Goal: Transaction & Acquisition: Download file/media

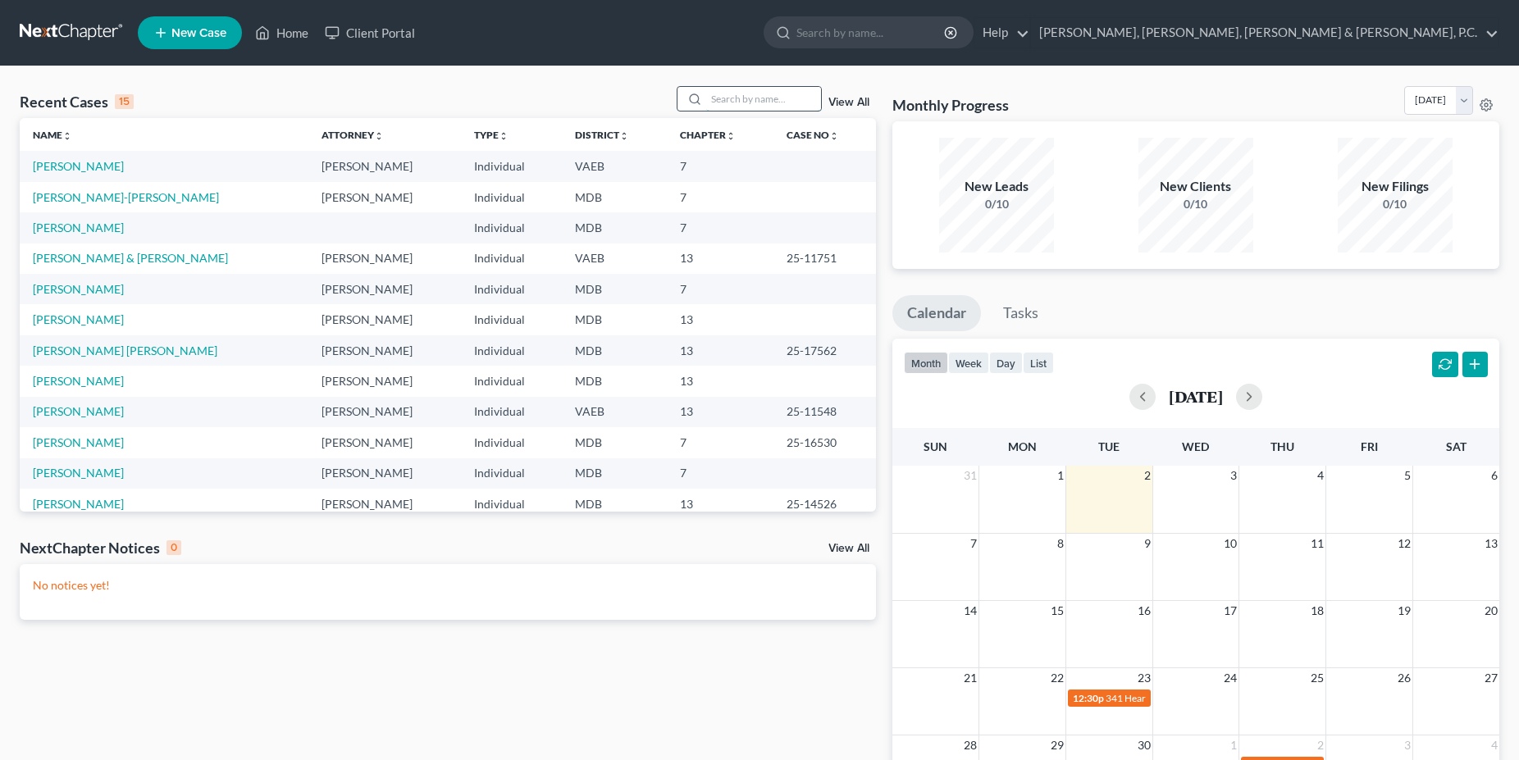
click at [737, 105] on input "search" at bounding box center [763, 99] width 115 height 24
type input "[PERSON_NAME]"
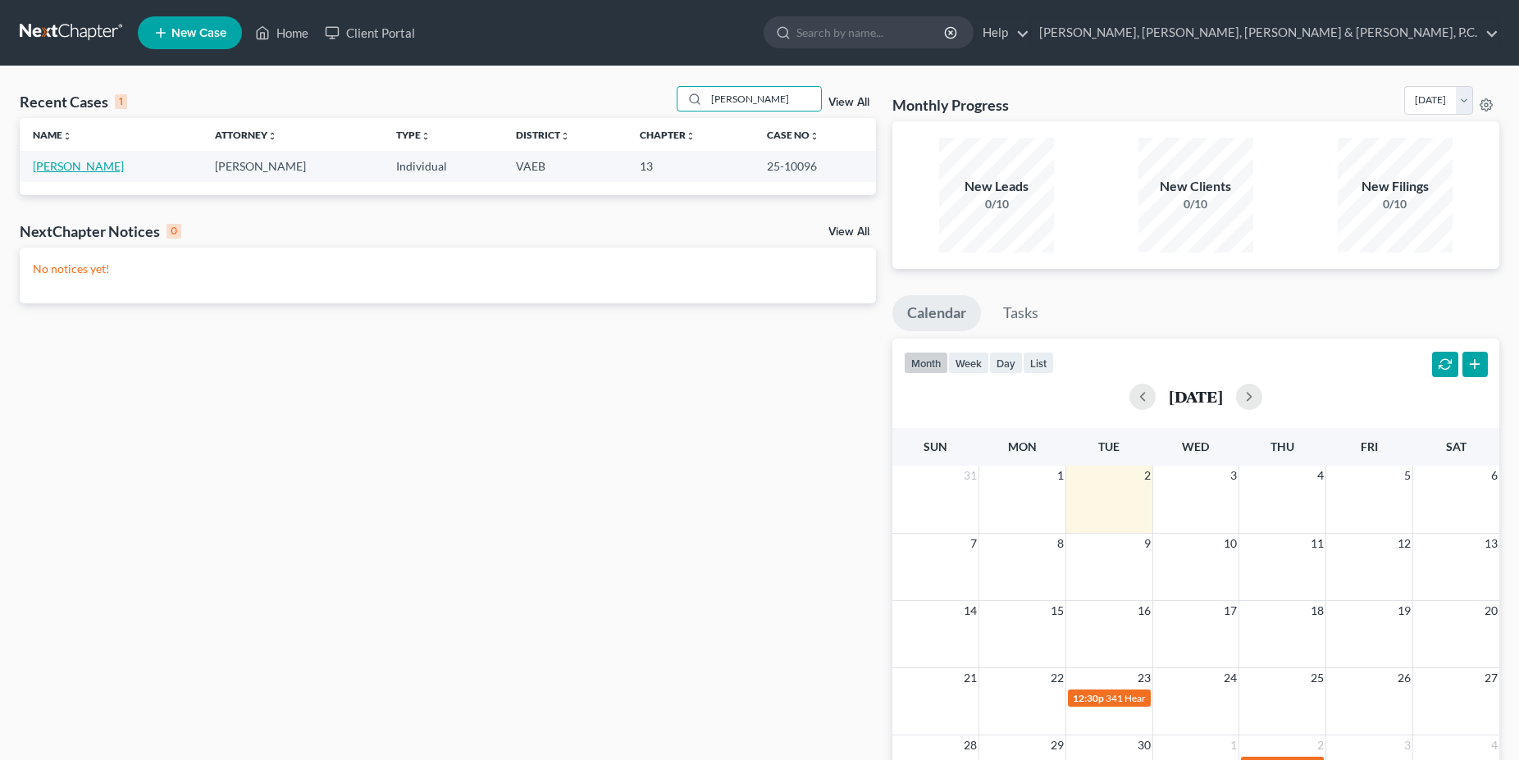
click at [116, 171] on link "[PERSON_NAME]" at bounding box center [78, 166] width 91 height 14
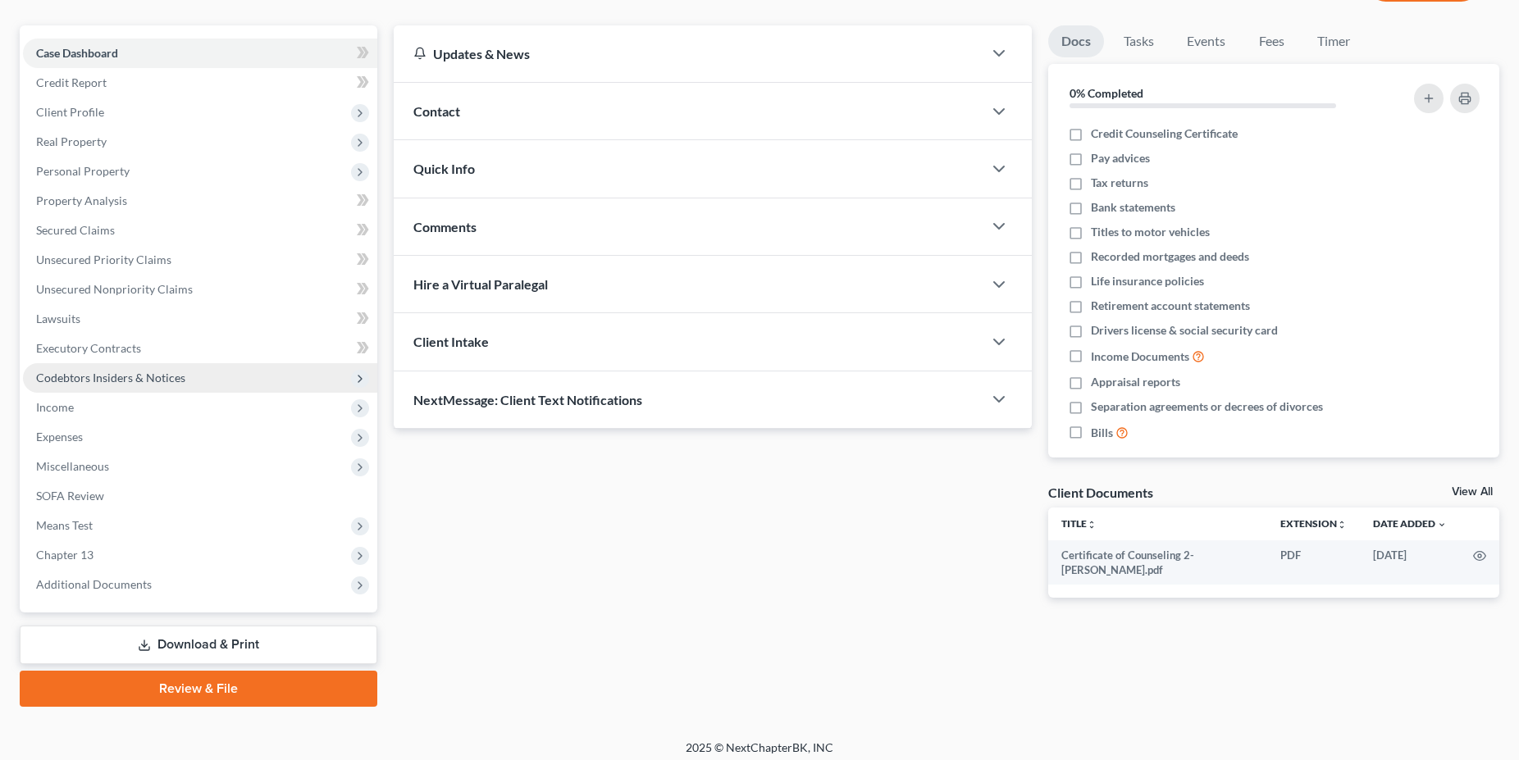
scroll to position [139, 0]
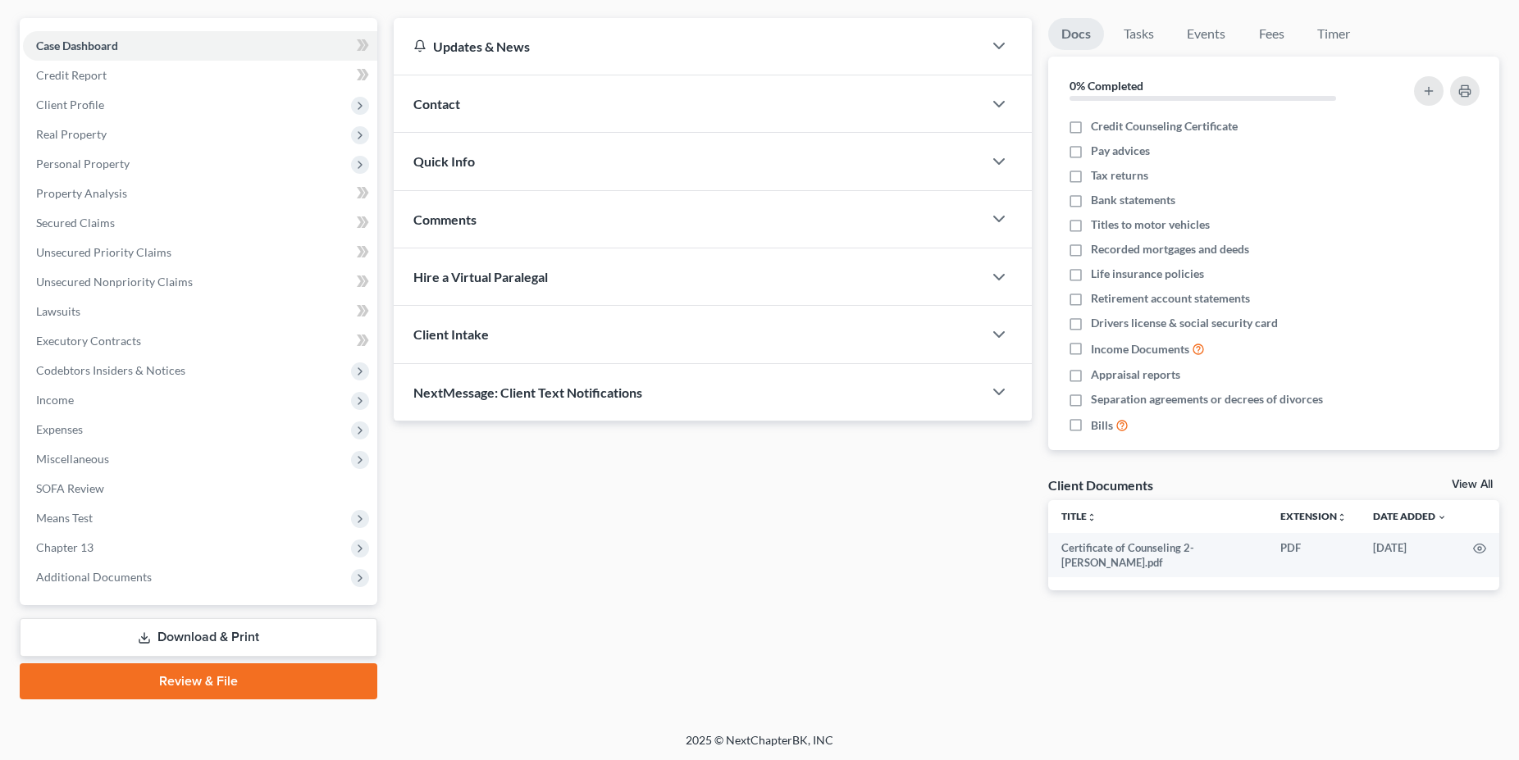
click at [189, 639] on link "Download & Print" at bounding box center [199, 638] width 358 height 39
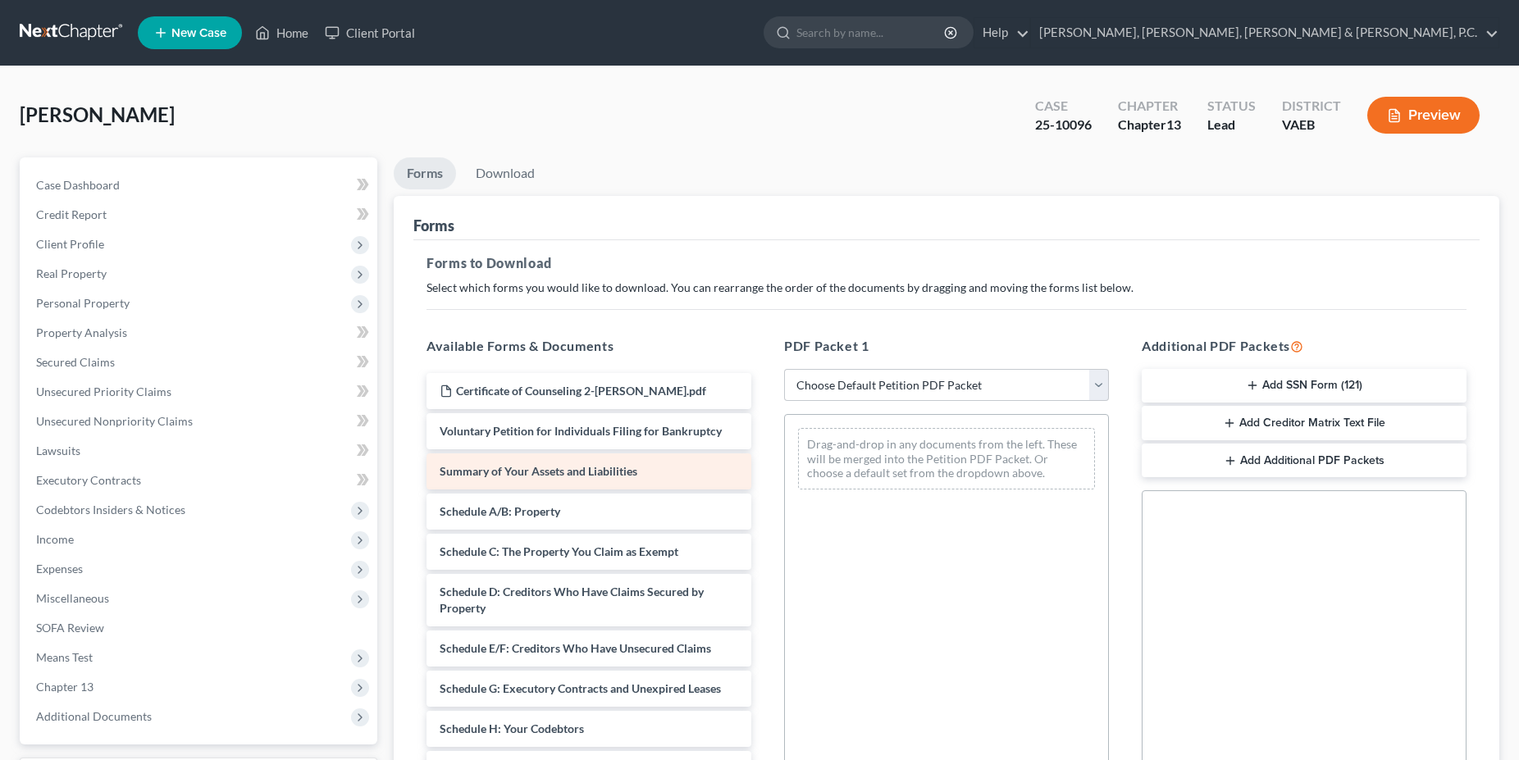
scroll to position [251, 0]
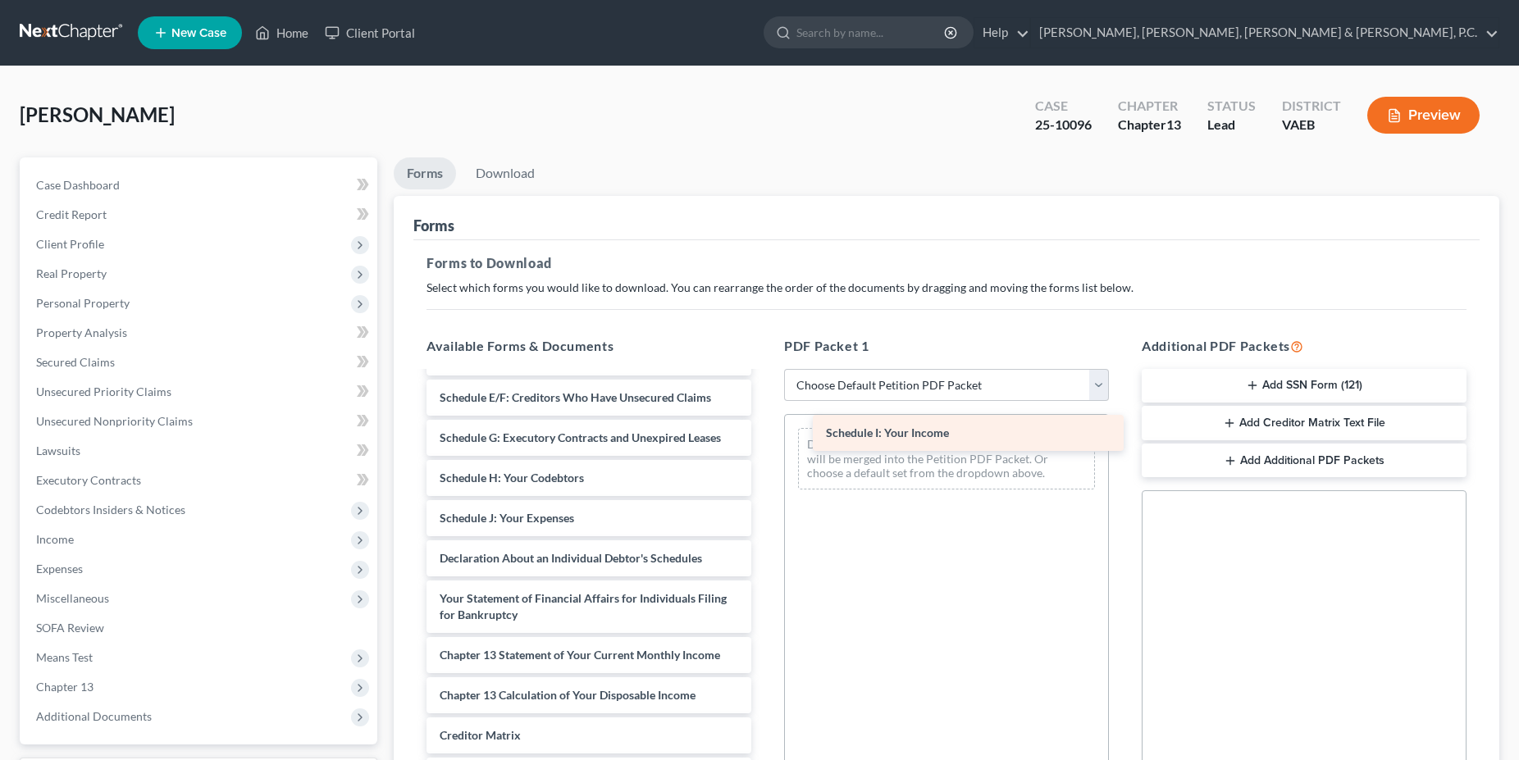
drag, startPoint x: 531, startPoint y: 525, endPoint x: 934, endPoint y: 425, distance: 415.8
click at [765, 425] on div "Schedule I: Your Income Certificate of Counseling 2-[PERSON_NAME].pdf Voluntary…" at bounding box center [588, 506] width 351 height 769
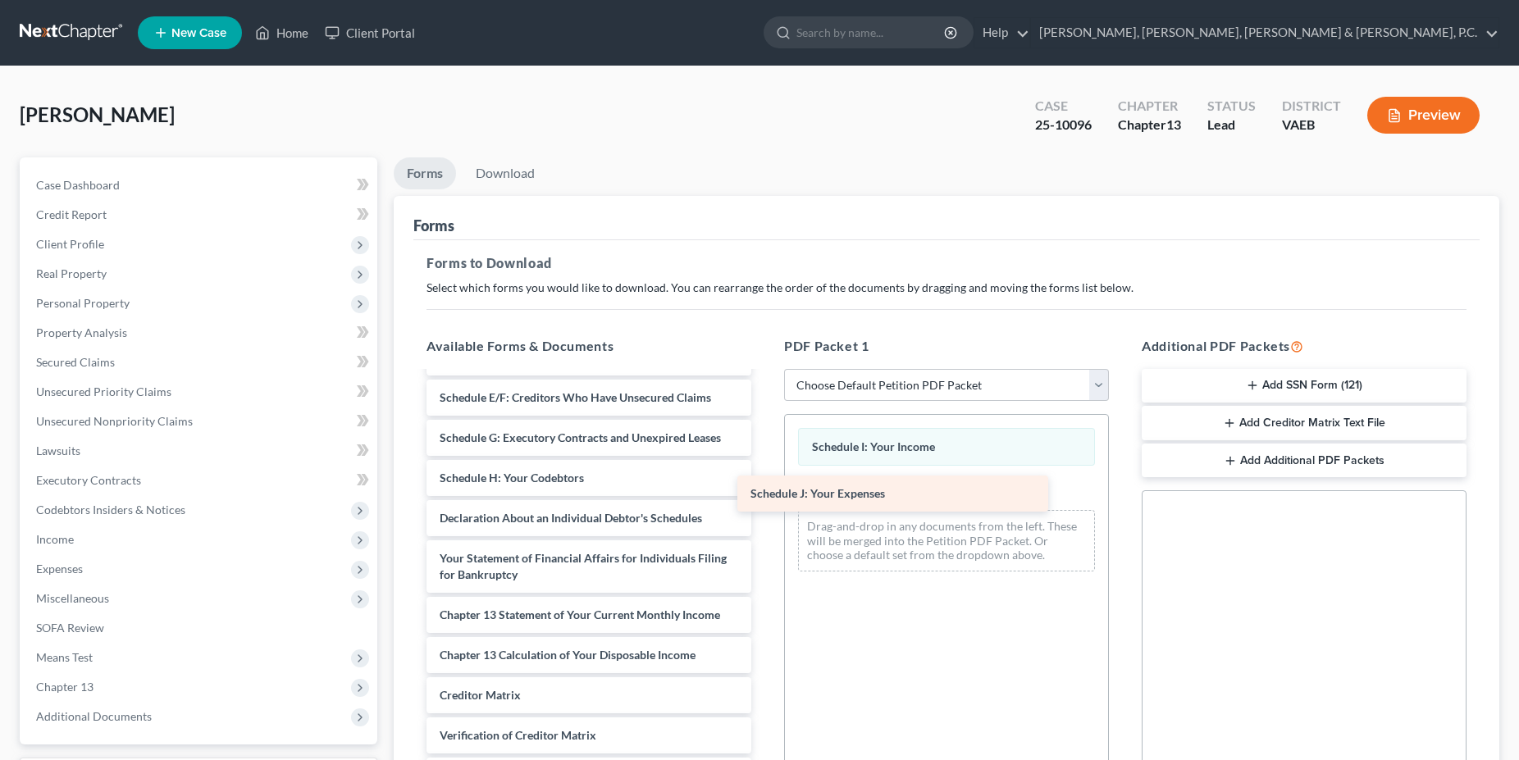
drag, startPoint x: 531, startPoint y: 526, endPoint x: 858, endPoint y: 502, distance: 328.2
click at [765, 502] on div "Schedule J: Your Expenses Certificate of Counseling 2-[PERSON_NAME].pdf Volunta…" at bounding box center [588, 486] width 351 height 728
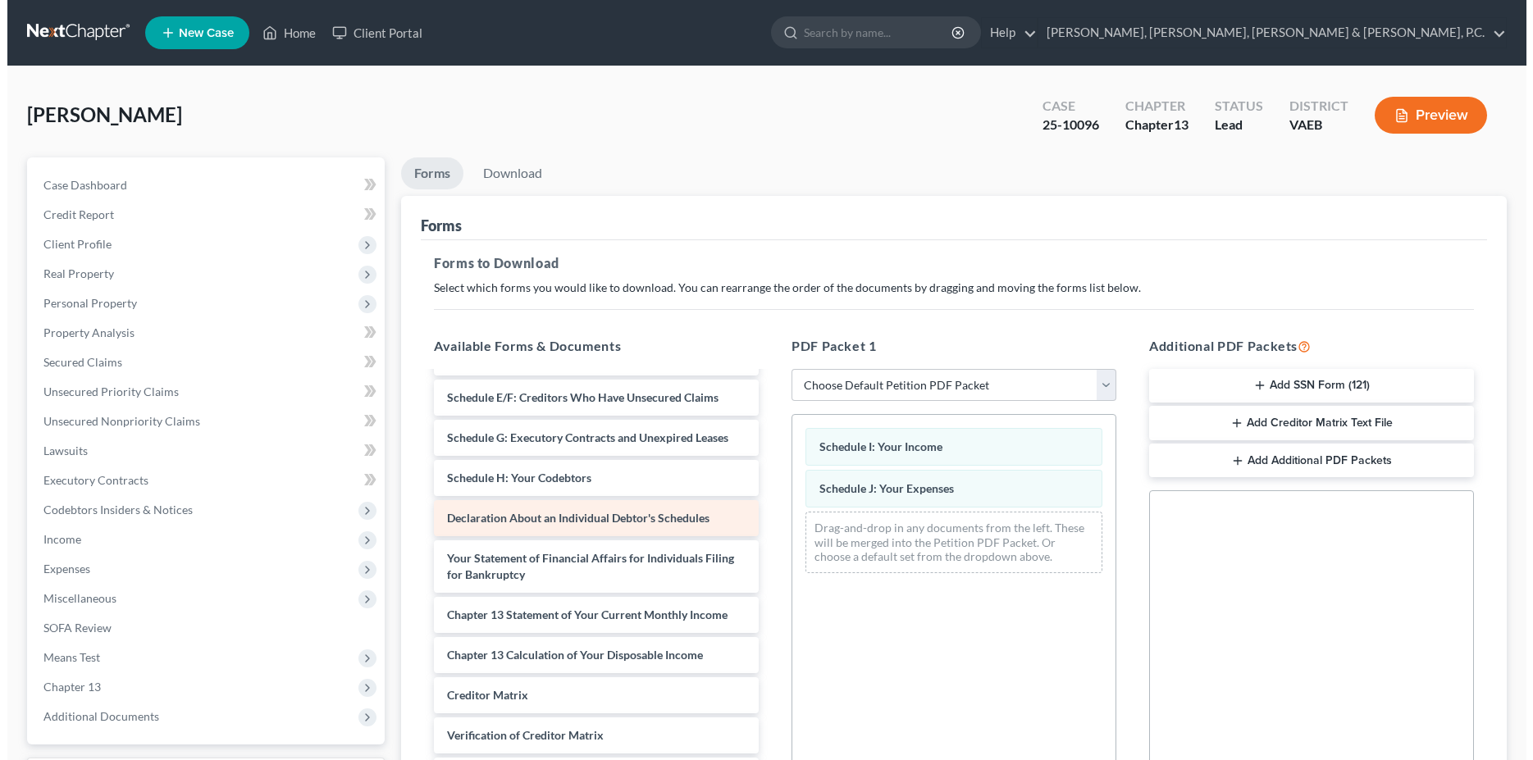
scroll to position [285, 0]
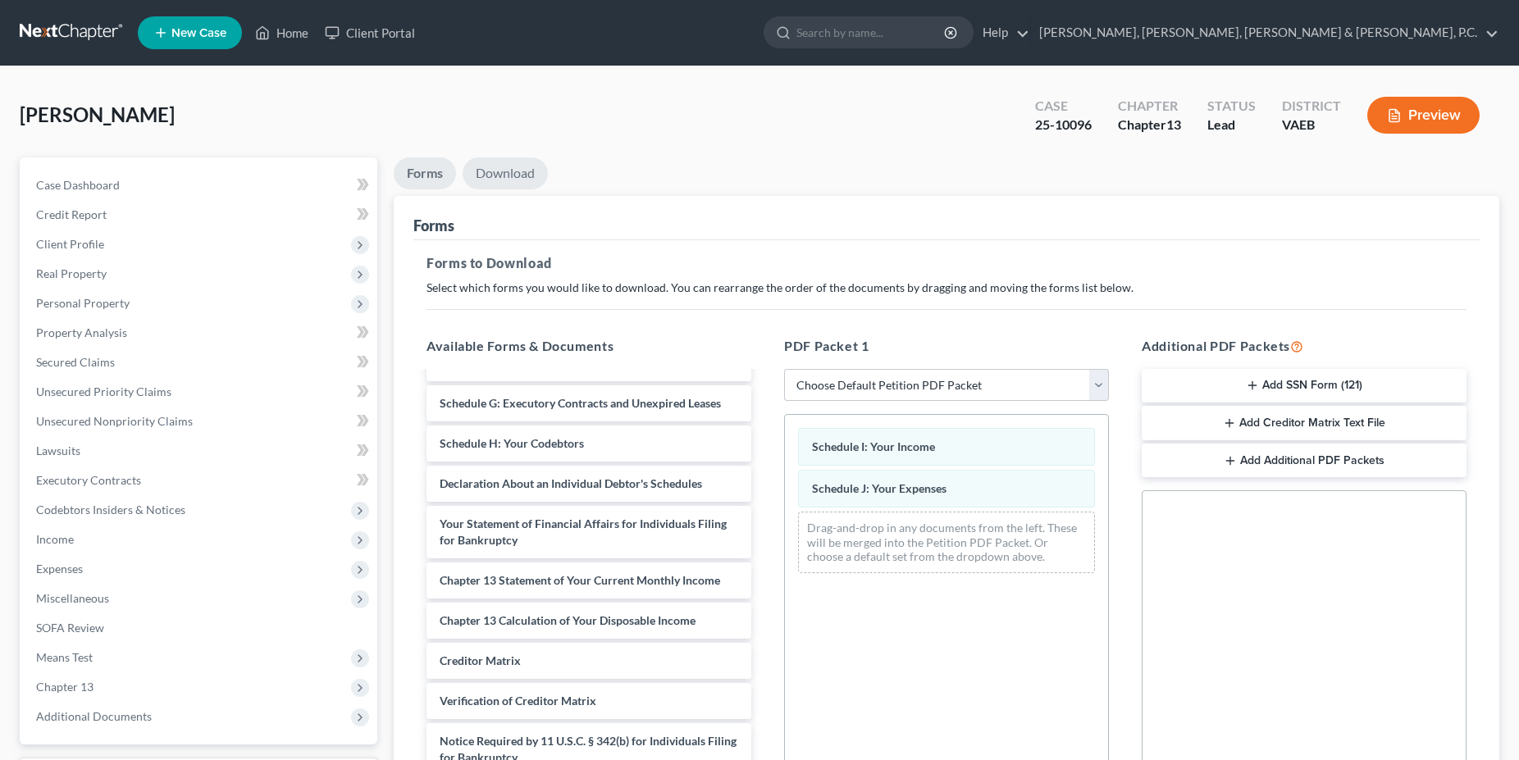
click at [502, 182] on link "Download" at bounding box center [505, 174] width 85 height 32
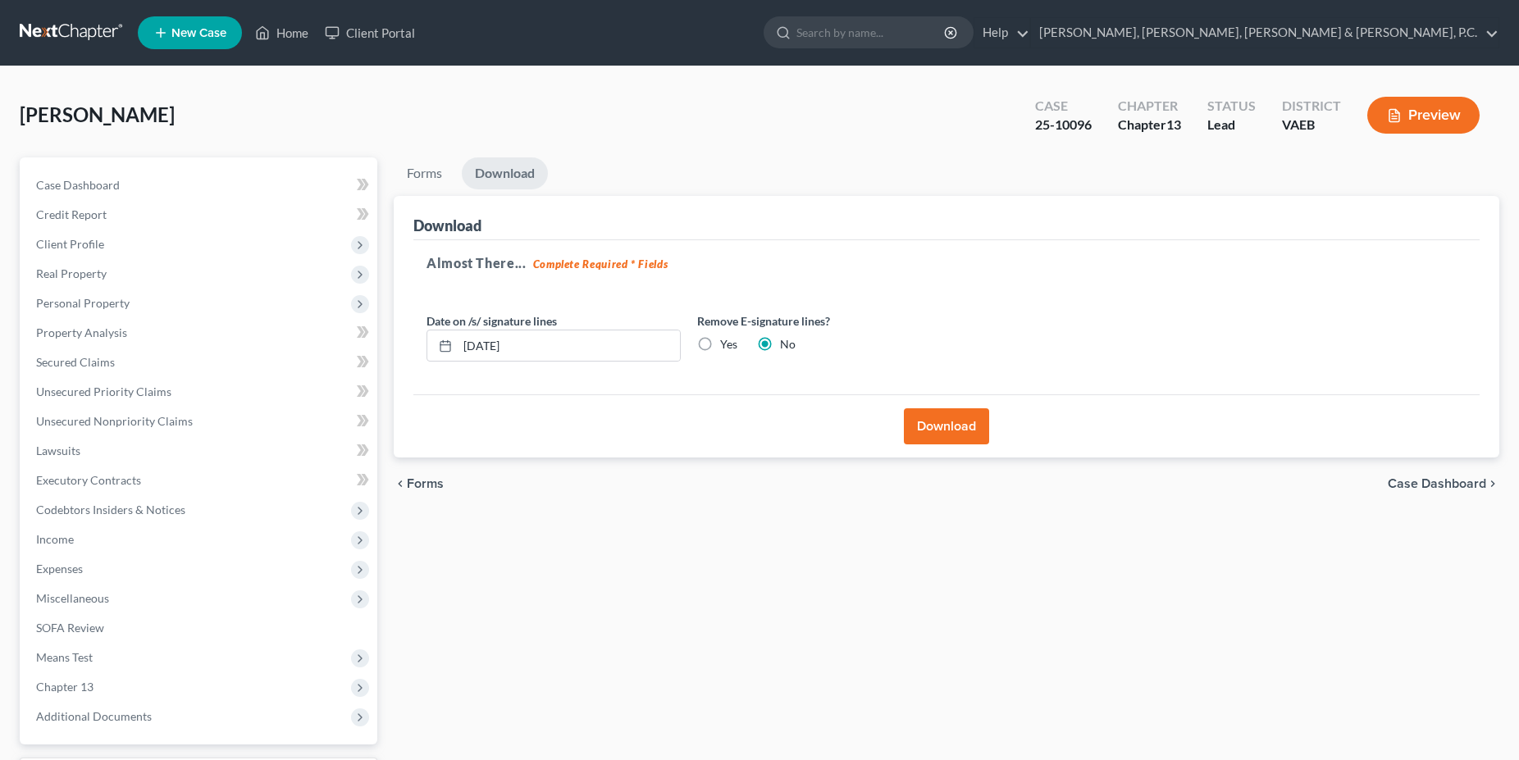
click at [934, 425] on button "Download" at bounding box center [946, 427] width 85 height 36
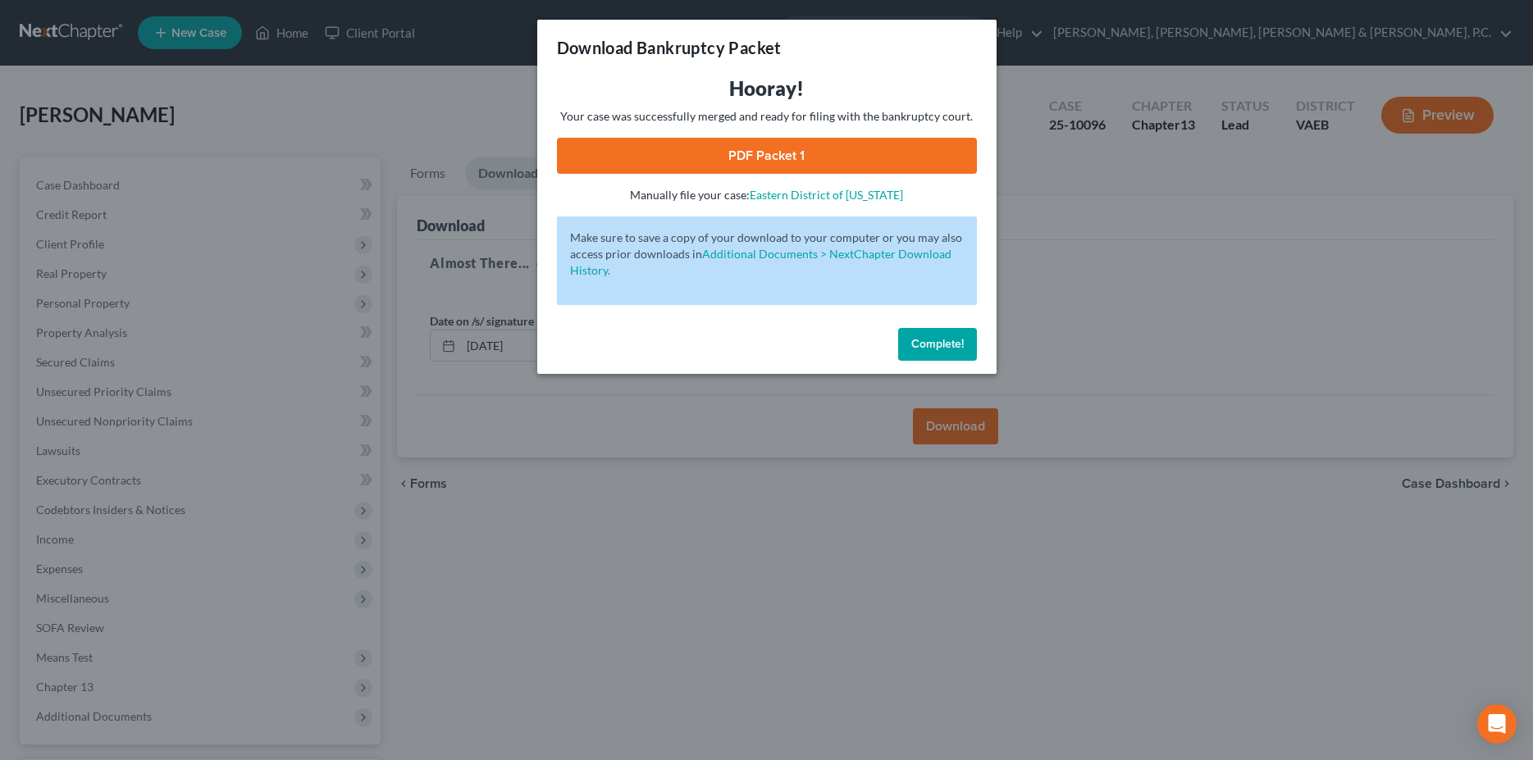
click at [801, 152] on link "PDF Packet 1" at bounding box center [767, 156] width 420 height 36
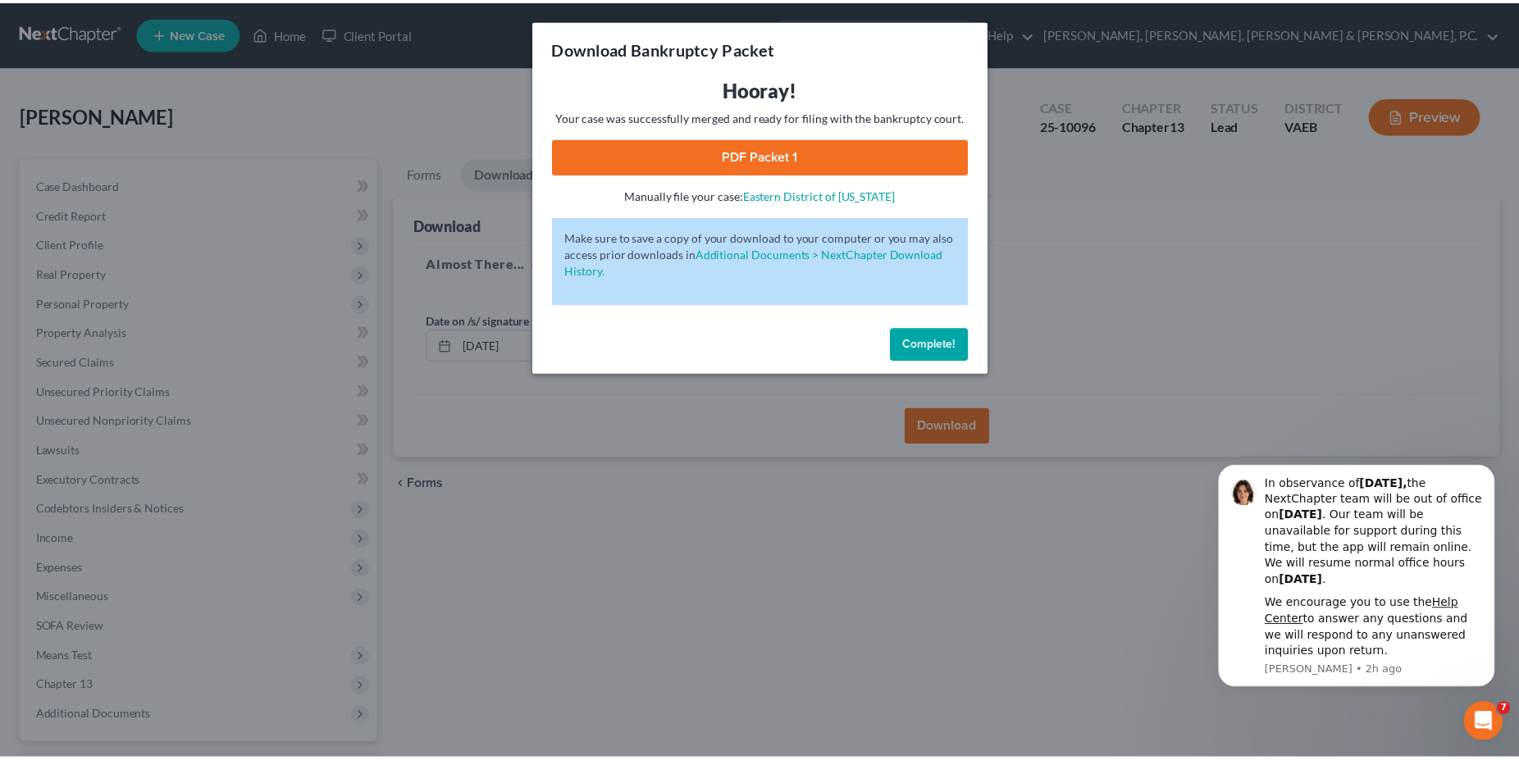
scroll to position [0, 0]
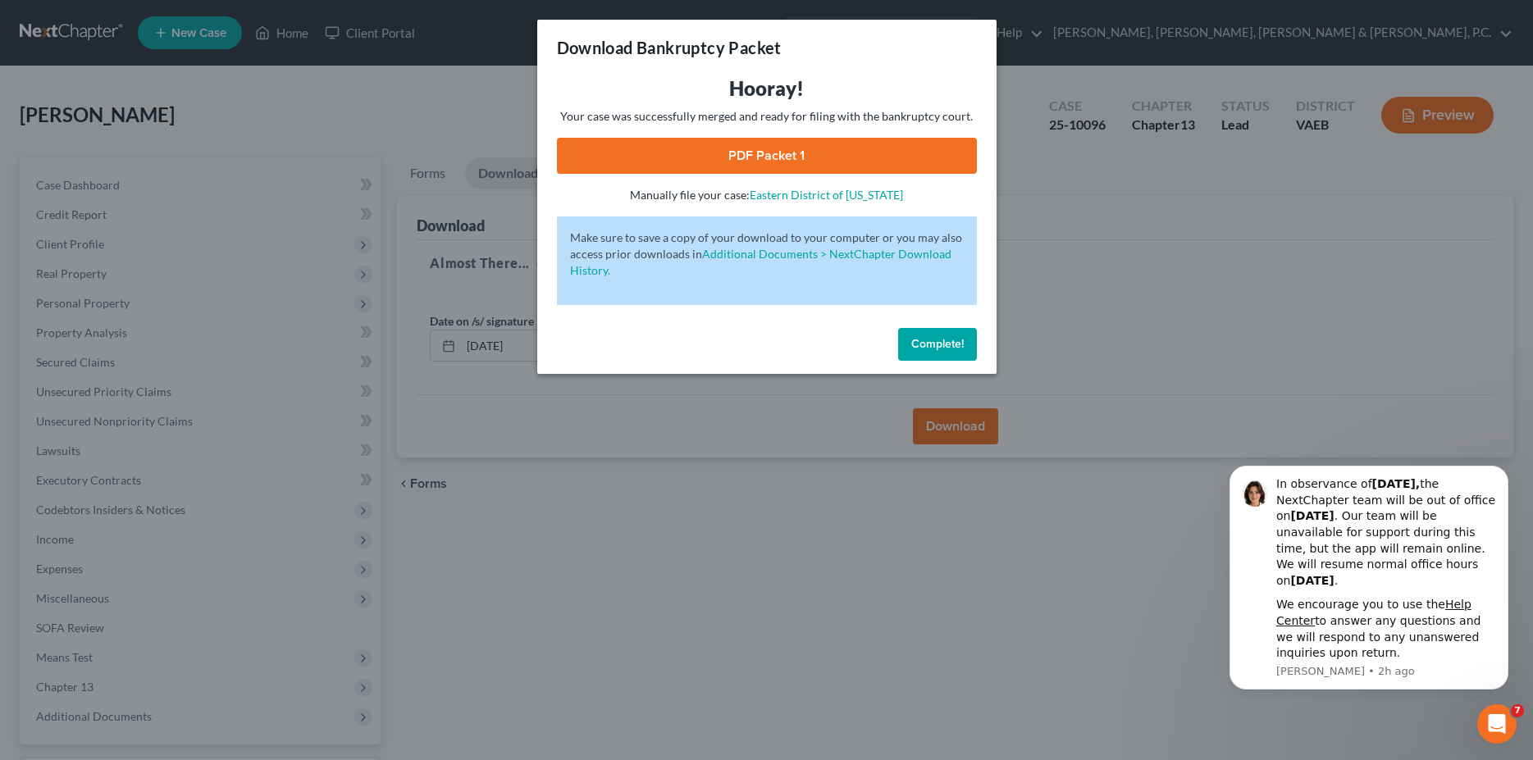
click at [918, 341] on span "Complete!" at bounding box center [937, 344] width 53 height 14
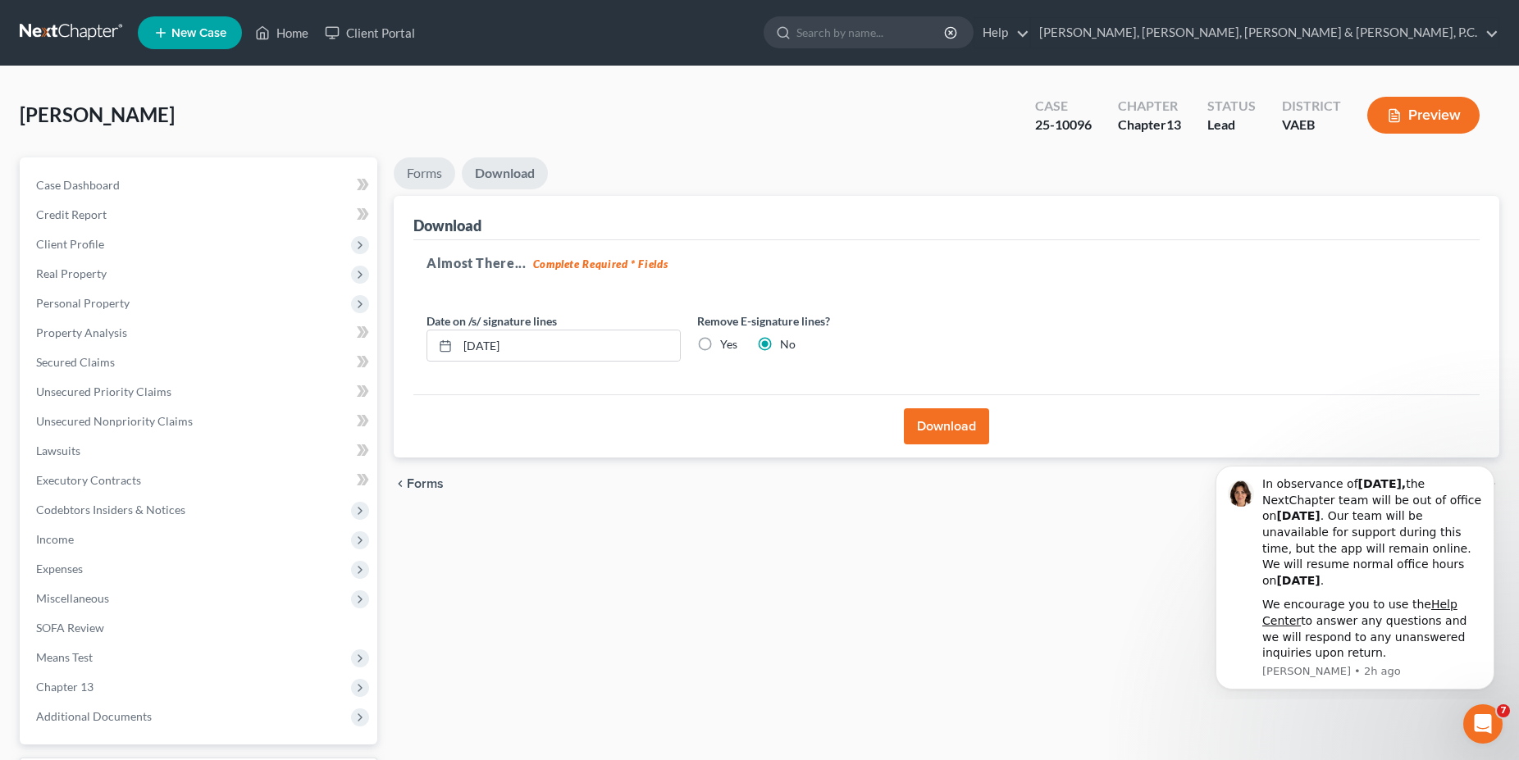
click at [423, 171] on link "Forms" at bounding box center [425, 174] width 62 height 32
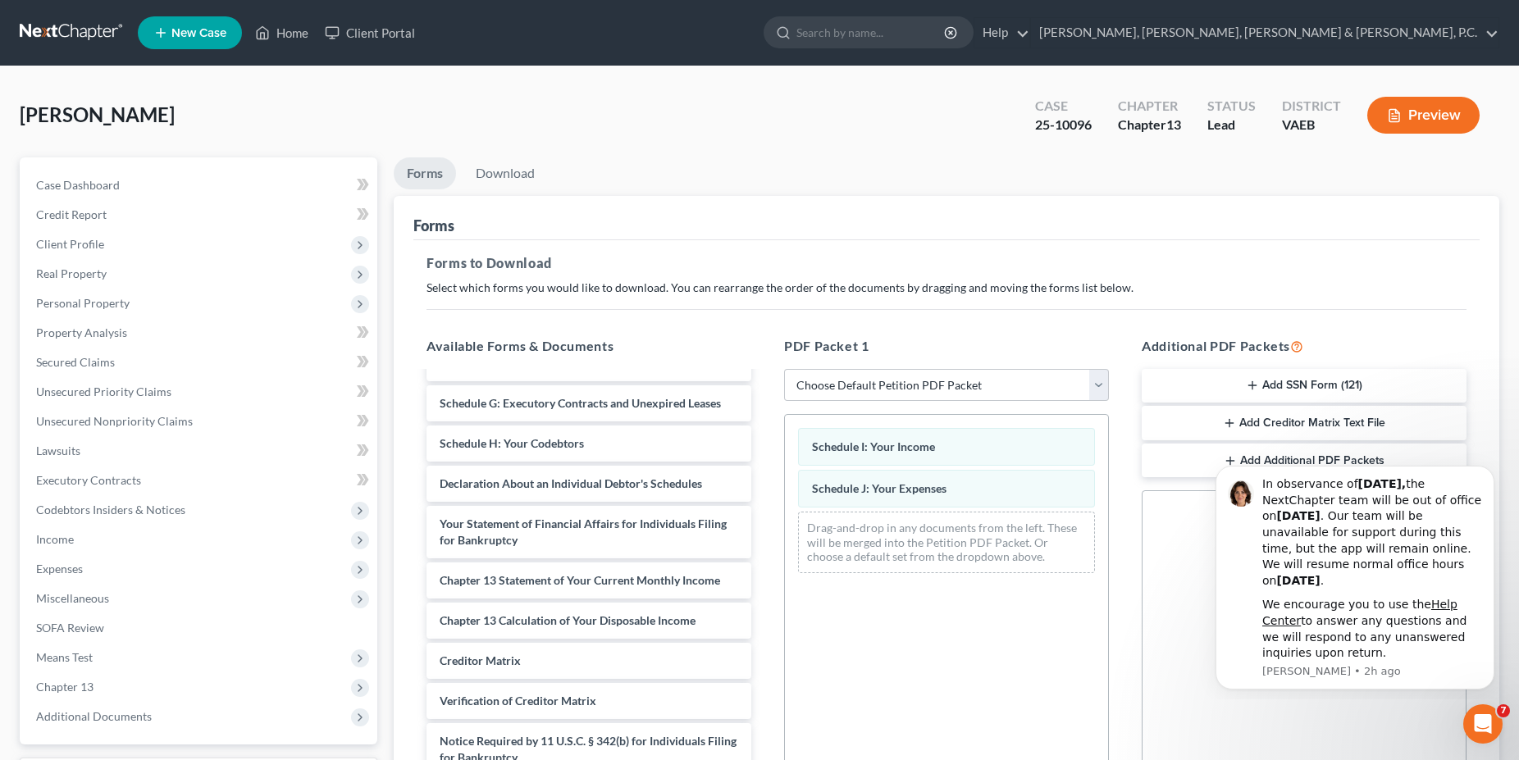
scroll to position [285, 0]
select select "2"
click option "Amended Forms" at bounding box center [0, 0] width 0 height 0
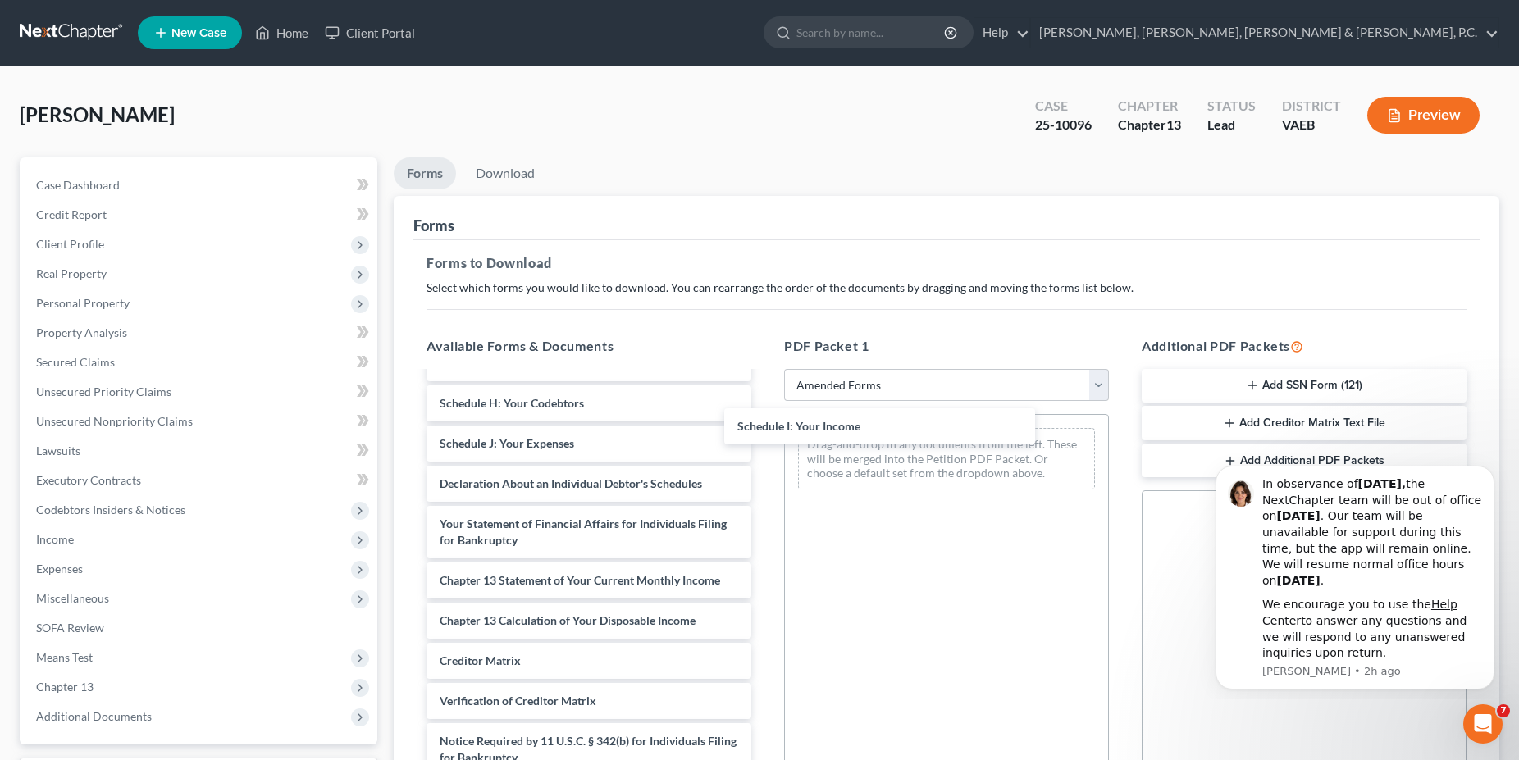
click at [765, 425] on div "Schedule I: Your Income Voluntary Petition for Individuals Filing for Bankruptc…" at bounding box center [588, 452] width 351 height 728
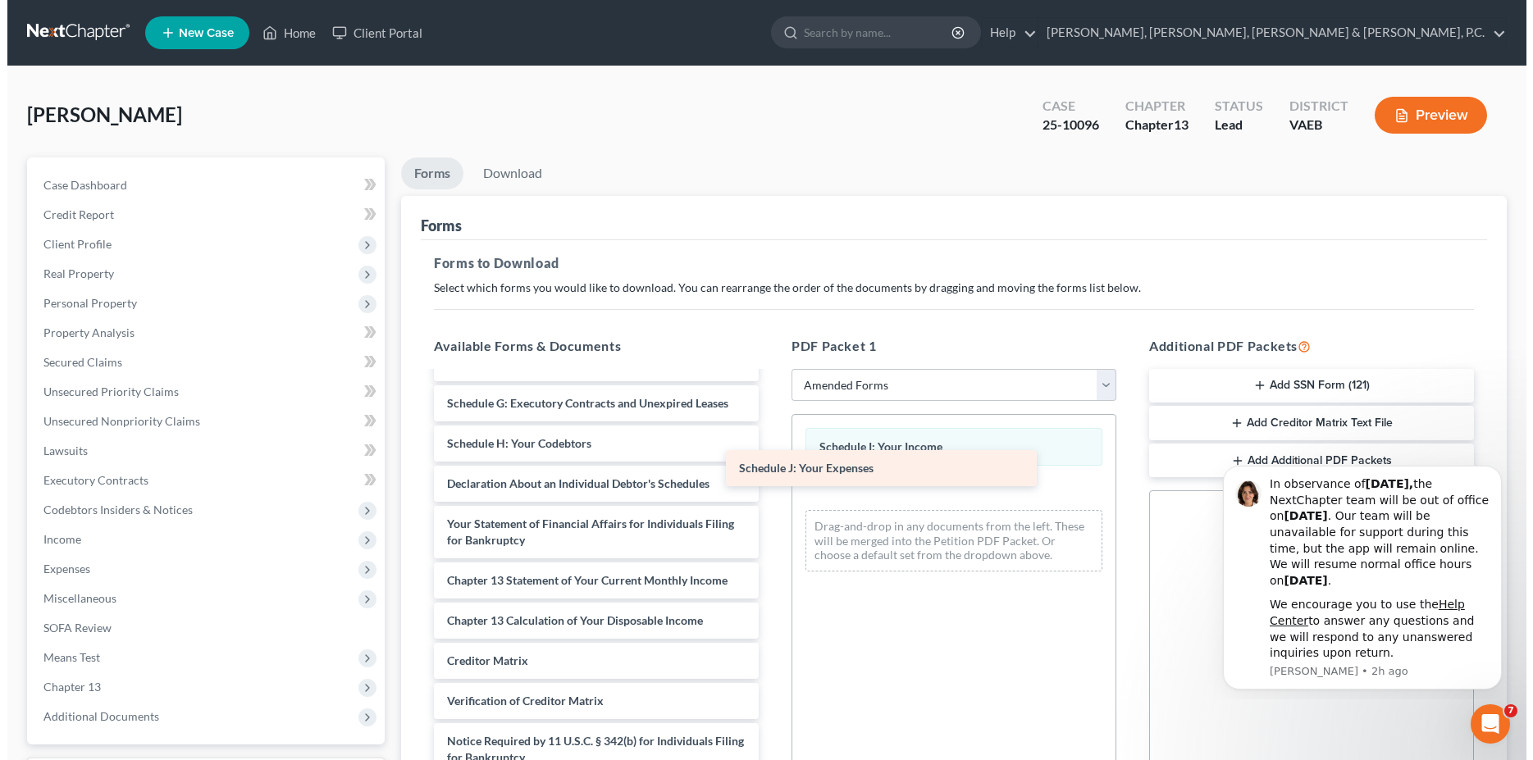
scroll to position [245, 0]
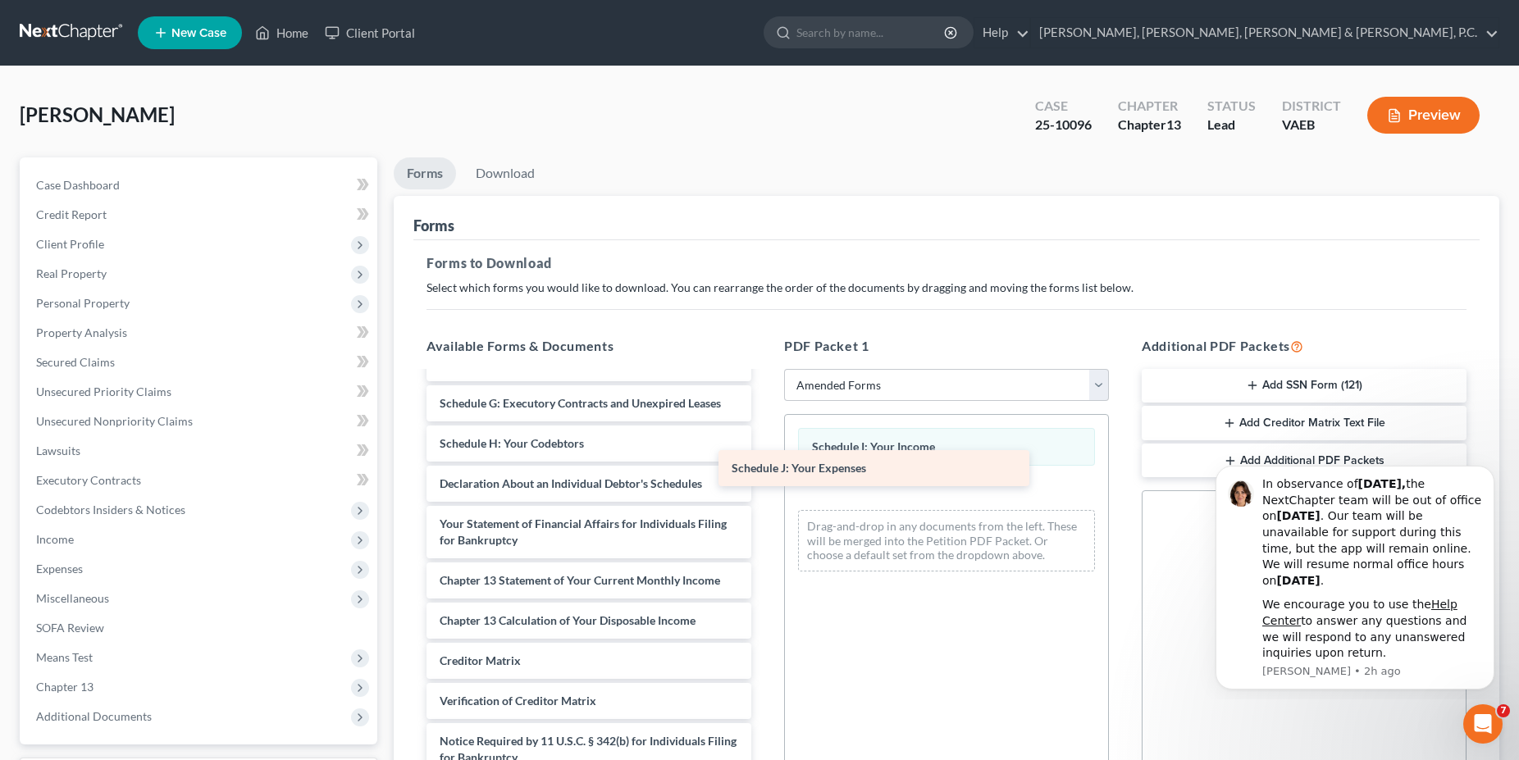
drag, startPoint x: 517, startPoint y: 437, endPoint x: 862, endPoint y: 471, distance: 347.0
click at [765, 471] on div "Schedule J: Your Expenses Voluntary Petition for Individuals Filing for Bankrup…" at bounding box center [588, 472] width 351 height 688
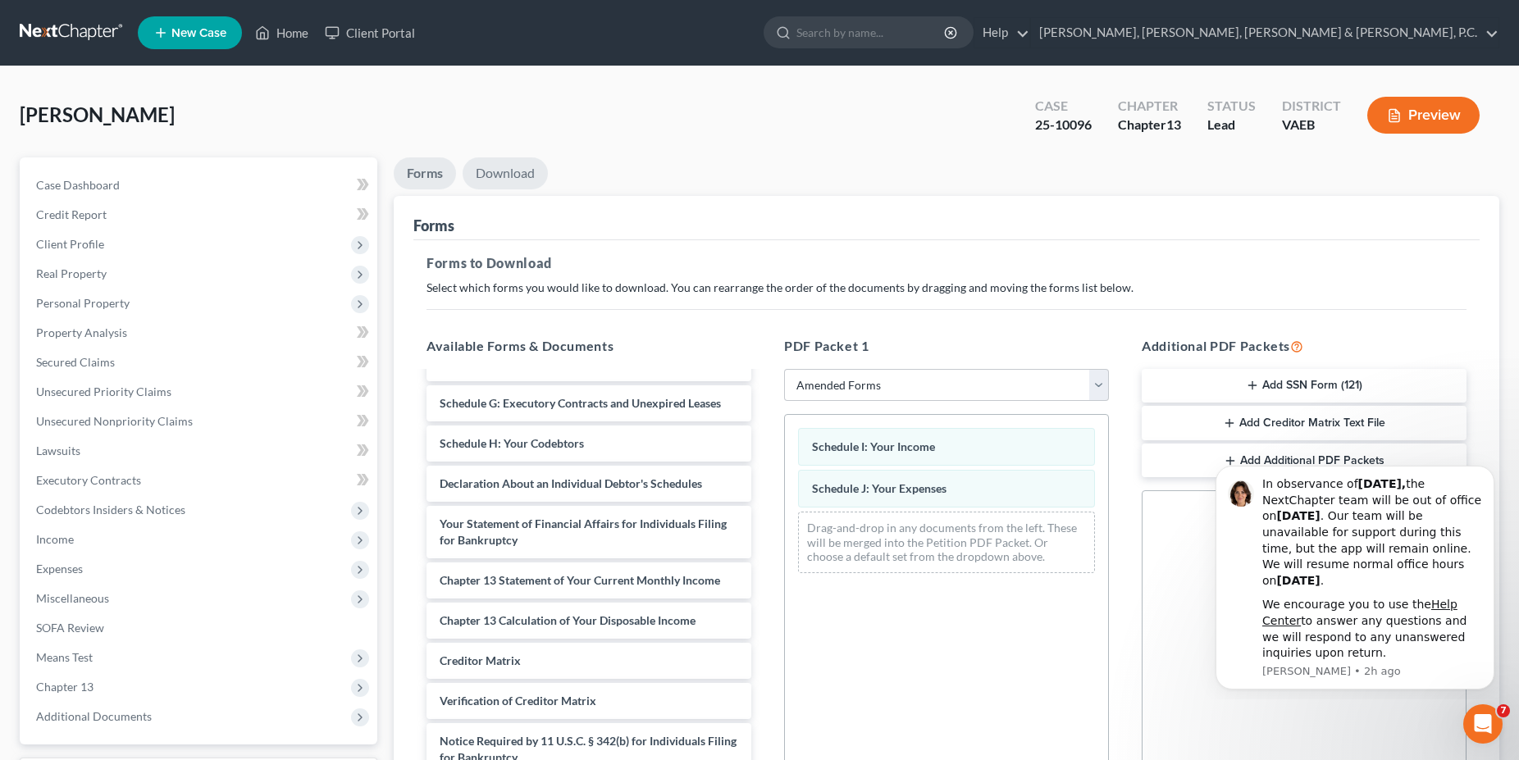
click at [521, 161] on link "Download" at bounding box center [505, 174] width 85 height 32
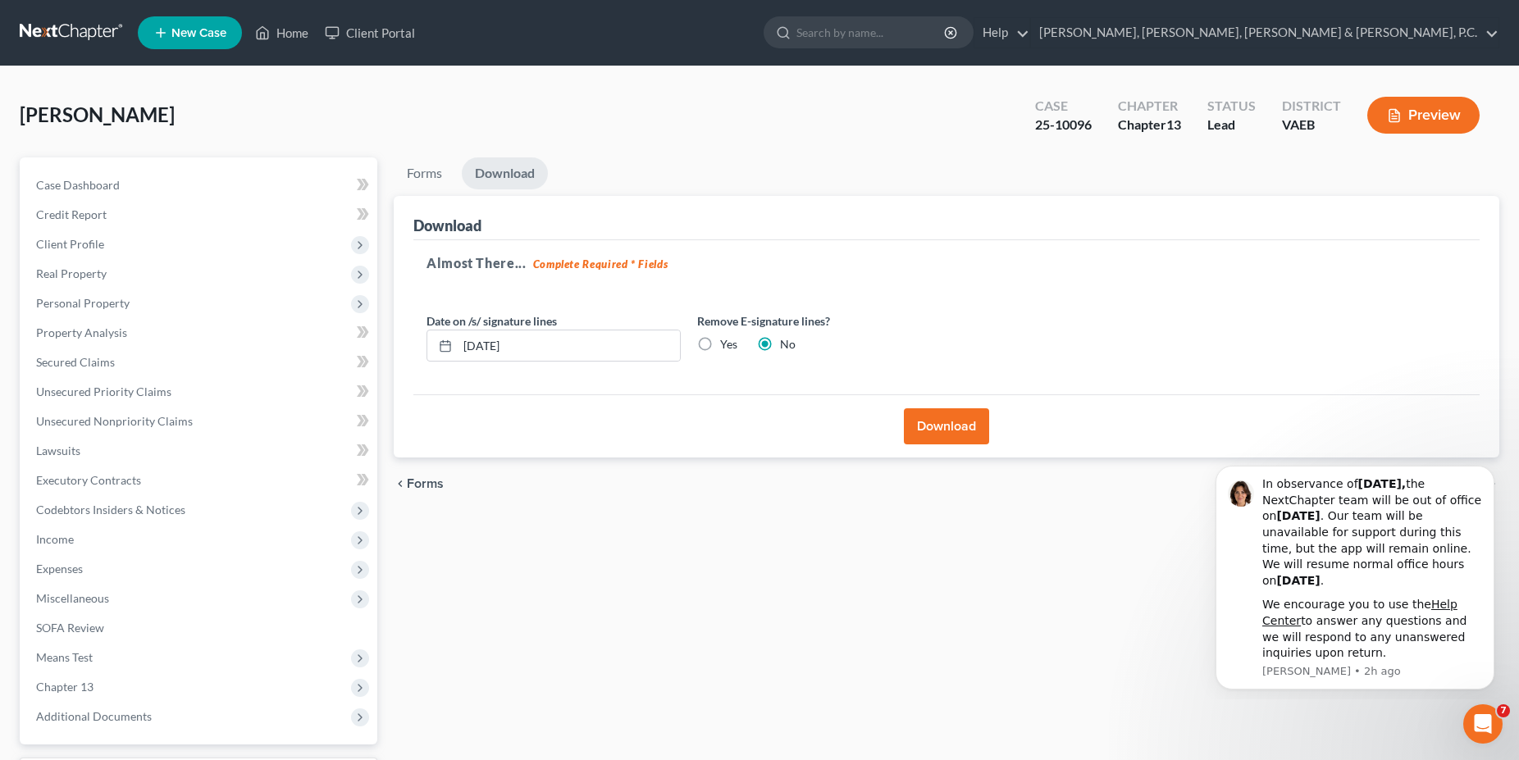
click at [924, 419] on button "Download" at bounding box center [946, 427] width 85 height 36
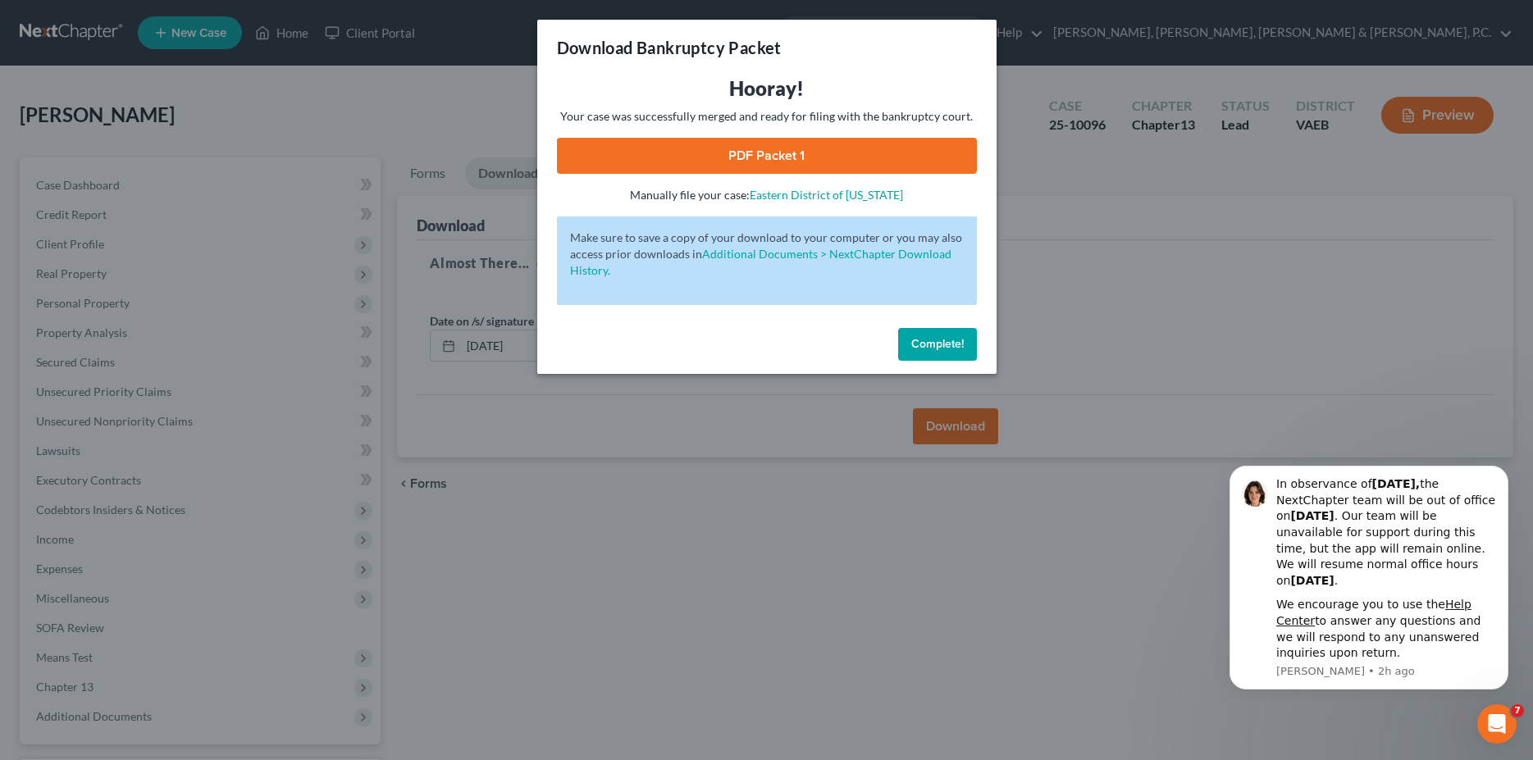
click at [721, 159] on link "PDF Packet 1" at bounding box center [767, 156] width 420 height 36
